Goal: Task Accomplishment & Management: Use online tool/utility

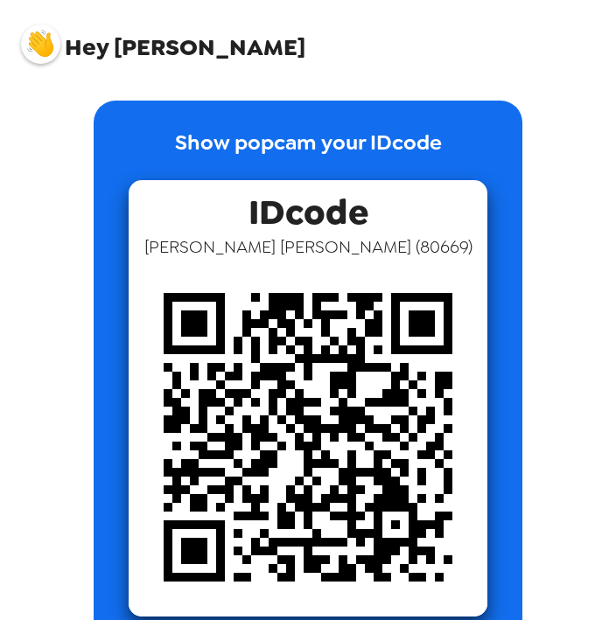
scroll to position [49, 0]
